Goal: Find contact information: Find contact information

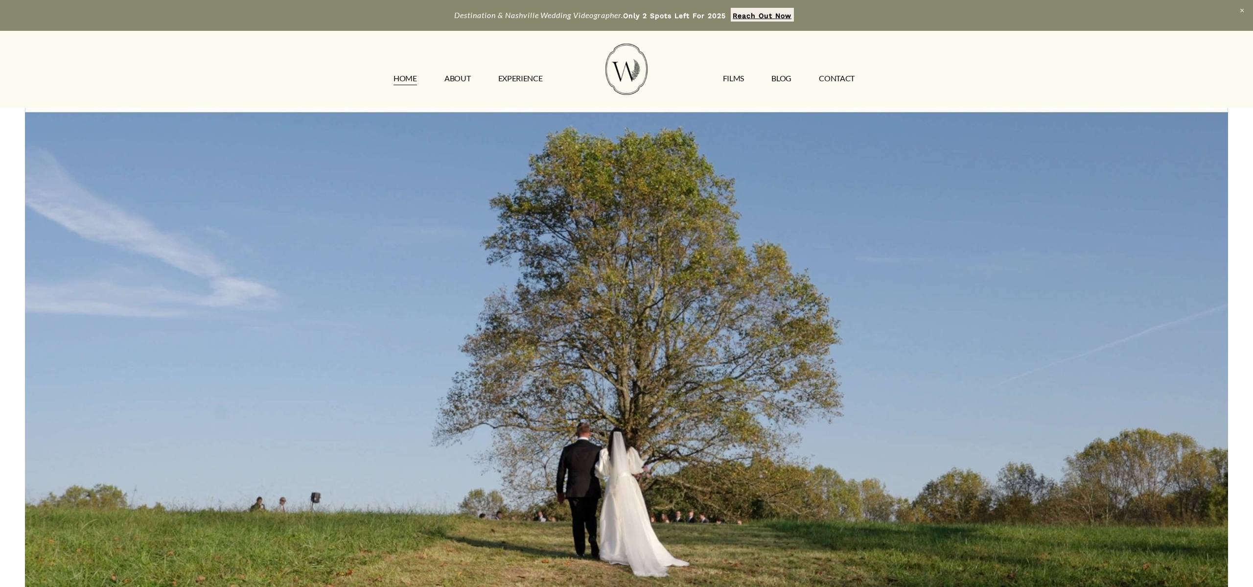
click at [829, 76] on link "CONTACT" at bounding box center [837, 78] width 36 height 16
